Goal: Communication & Community: Answer question/provide support

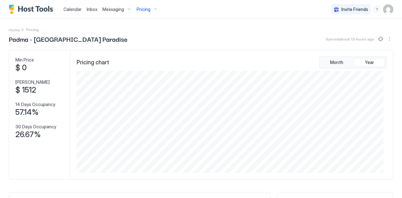
scroll to position [102, 306]
click at [114, 9] on span "Messaging" at bounding box center [113, 10] width 22 height 6
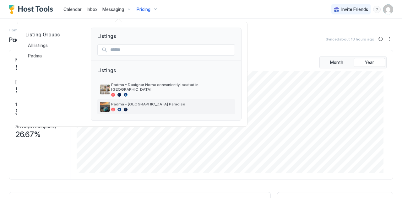
click at [122, 99] on div "Padma - [GEOGRAPHIC_DATA] Paradise" at bounding box center [165, 106] width 137 height 15
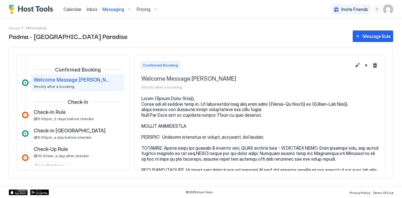
click at [93, 10] on span "Inbox" at bounding box center [92, 9] width 11 height 5
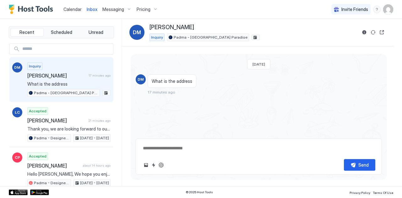
click at [54, 74] on span "[PERSON_NAME]" at bounding box center [56, 75] width 59 height 6
click at [155, 38] on span "Inquiry" at bounding box center [157, 38] width 12 height 6
click at [195, 37] on span "Padma - [GEOGRAPHIC_DATA] Paradise" at bounding box center [210, 38] width 74 height 6
